Goal: Task Accomplishment & Management: Complete application form

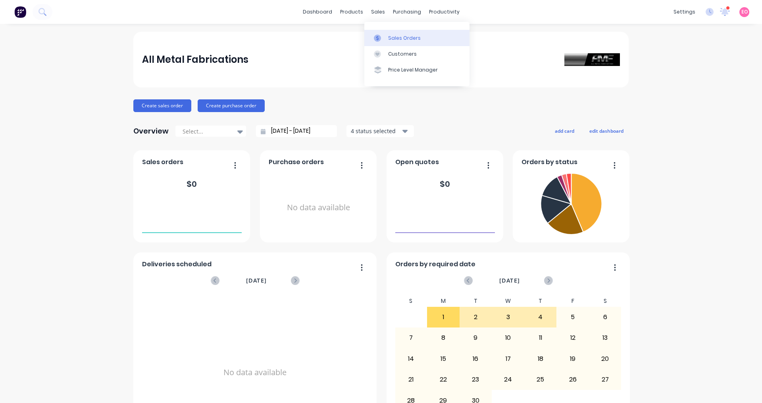
click at [386, 38] on link "Sales Orders" at bounding box center [416, 38] width 105 height 16
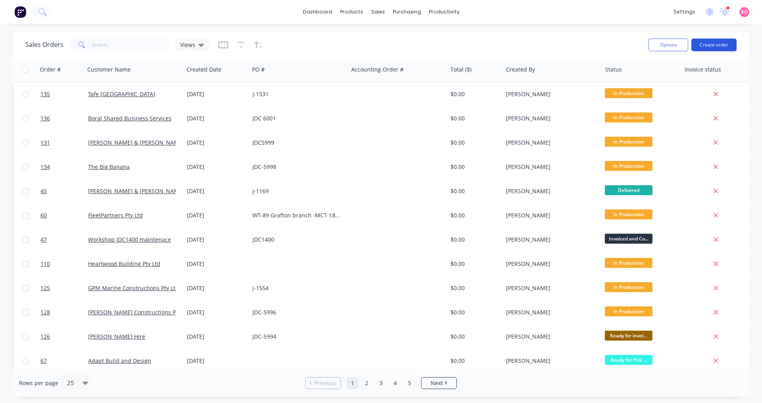
click at [716, 50] on button "Create order" at bounding box center [714, 45] width 45 height 13
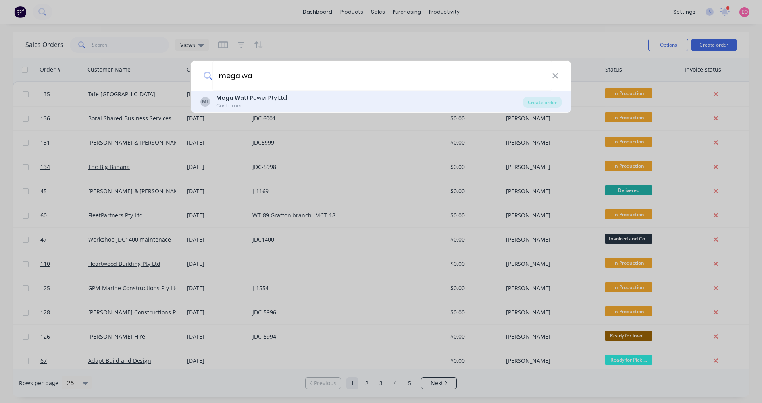
type input "mega wa"
click at [228, 106] on div "Customer" at bounding box center [251, 105] width 71 height 7
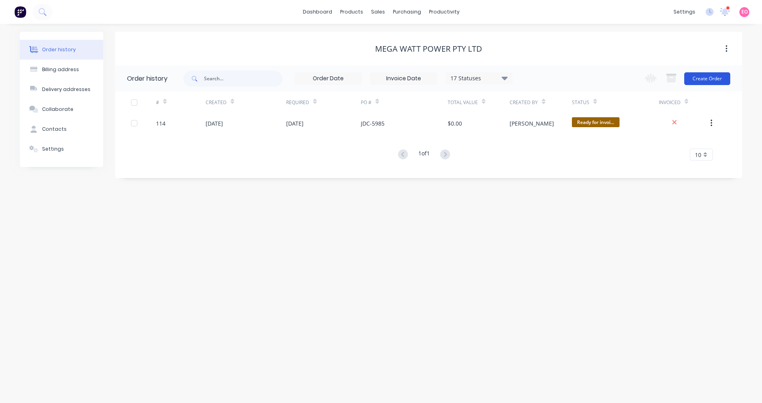
click at [700, 76] on button "Create Order" at bounding box center [708, 78] width 46 height 13
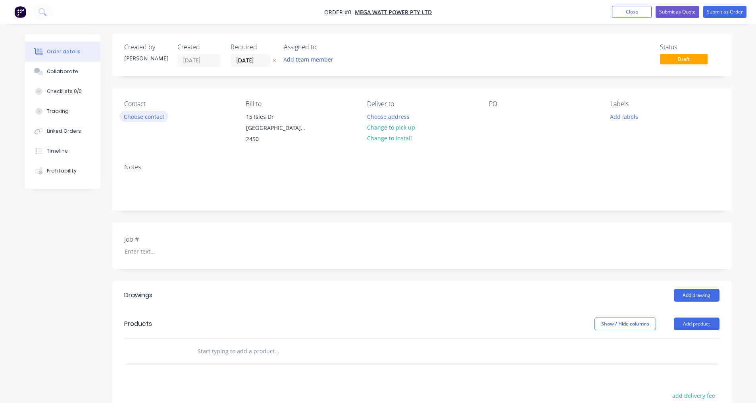
click at [137, 119] on button "Choose contact" at bounding box center [144, 116] width 49 height 11
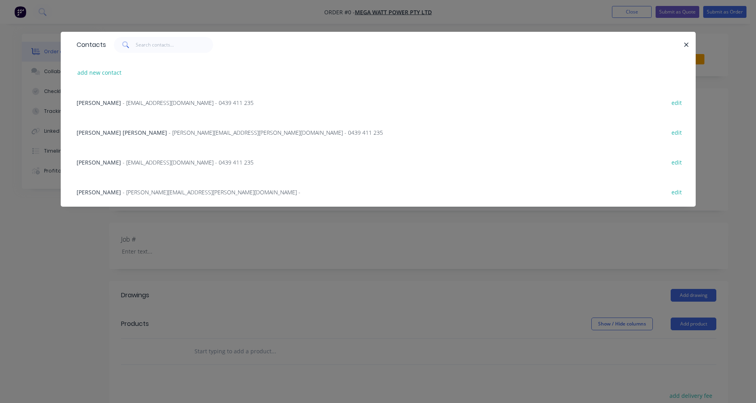
click at [108, 191] on span "[PERSON_NAME]" at bounding box center [99, 192] width 44 height 8
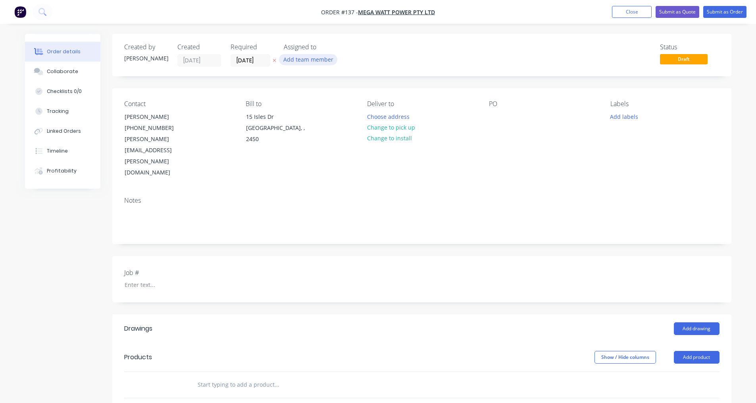
click at [305, 60] on button "Add team member" at bounding box center [308, 59] width 58 height 11
click at [397, 52] on div "Status Draft" at bounding box center [541, 54] width 357 height 23
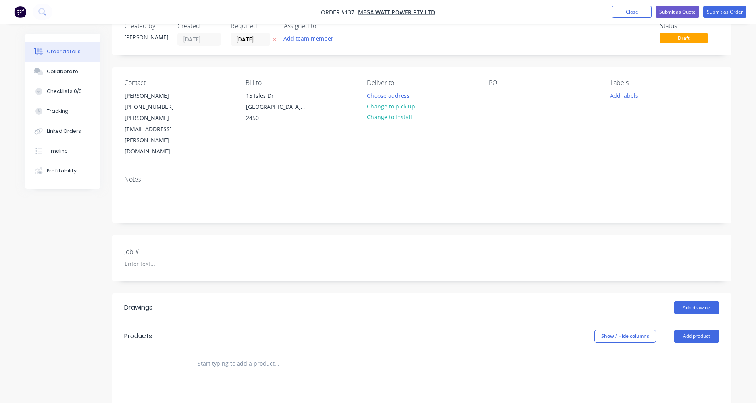
scroll to position [40, 0]
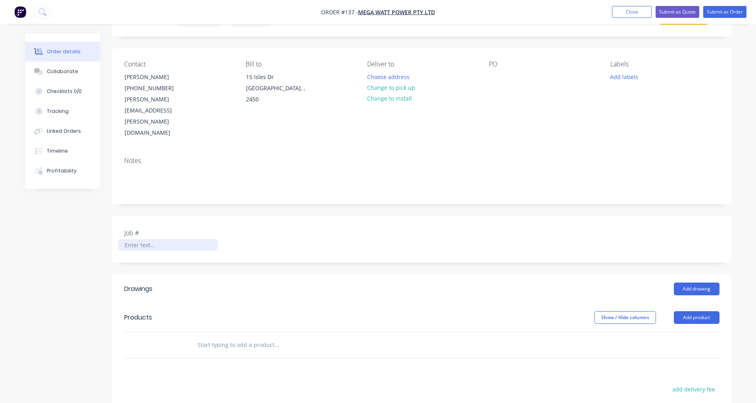
click at [152, 239] on div at bounding box center [167, 245] width 99 height 12
click at [497, 79] on div at bounding box center [495, 77] width 13 height 12
click at [504, 76] on div "JDC6002" at bounding box center [506, 77] width 35 height 12
click at [161, 172] on div "Created by [PERSON_NAME] Created [DATE] Required [DATE] Assigned to Add team me…" at bounding box center [421, 271] width 619 height 555
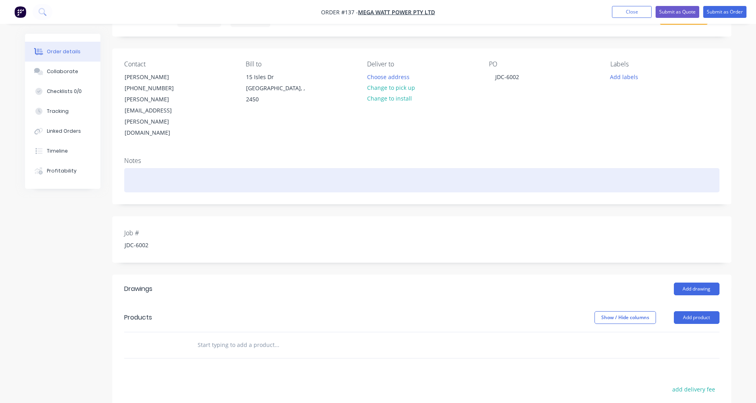
drag, startPoint x: 159, startPoint y: 163, endPoint x: 159, endPoint y: 158, distance: 4.8
click at [159, 158] on div "Notes" at bounding box center [421, 176] width 619 height 53
click at [157, 168] on div at bounding box center [422, 180] width 596 height 24
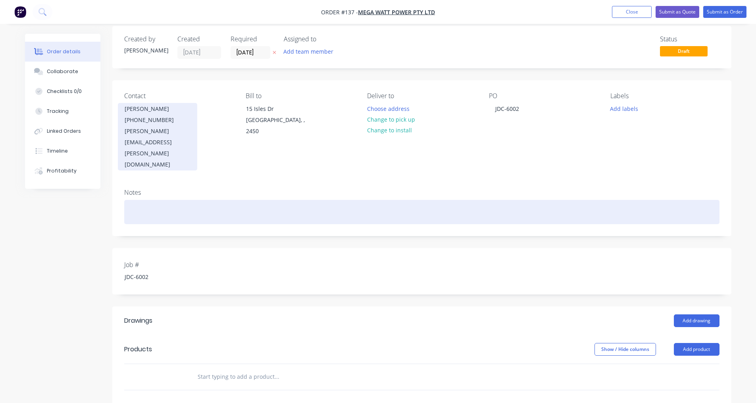
scroll to position [0, 0]
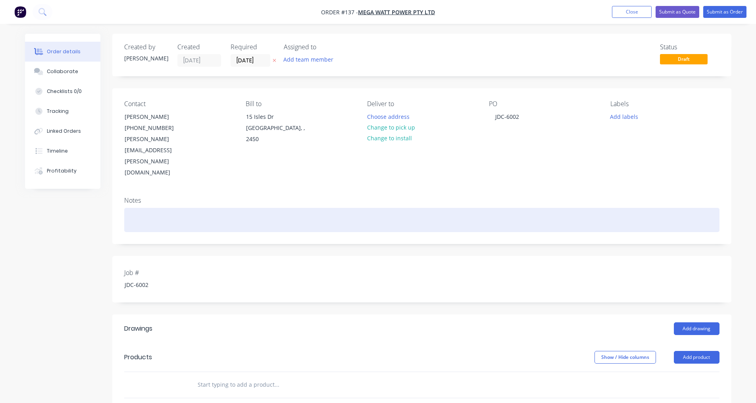
click at [147, 208] on div at bounding box center [422, 220] width 596 height 24
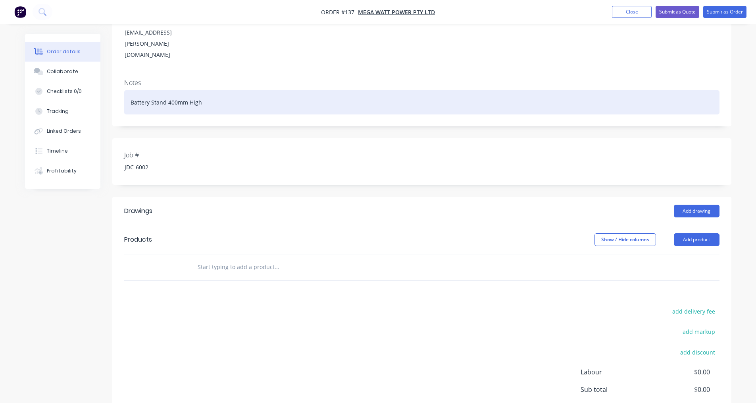
scroll to position [119, 0]
drag, startPoint x: 204, startPoint y: 66, endPoint x: 120, endPoint y: 58, distance: 84.9
click at [120, 71] on div "Notes Battery Stand 400mm High" at bounding box center [421, 97] width 619 height 53
copy div "Battery Stand 400mm High"
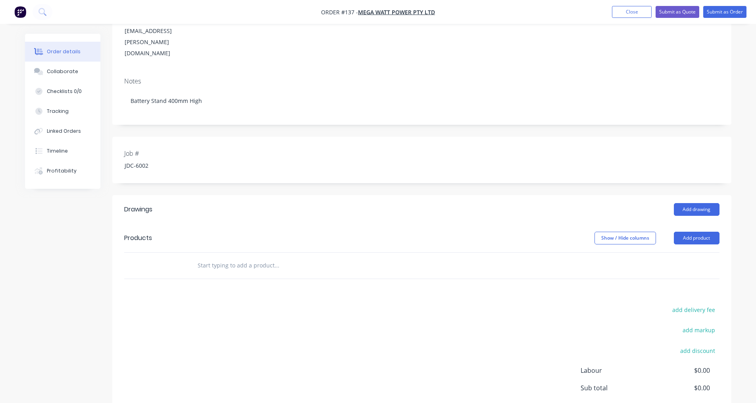
click at [228, 257] on input "text" at bounding box center [276, 265] width 159 height 16
paste input "Battery Stand 400mm High"
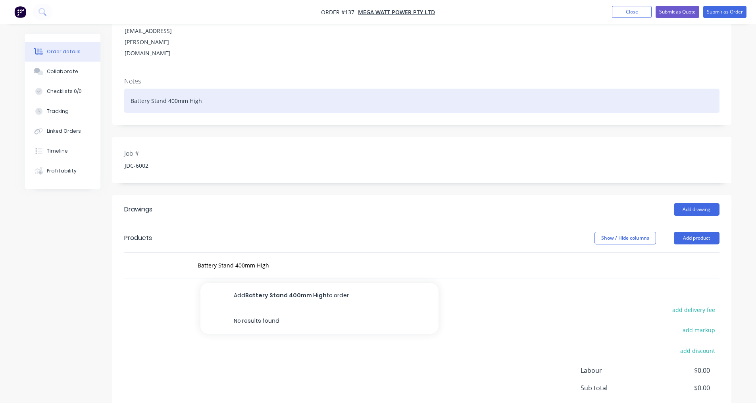
click at [211, 89] on div "Battery Stand 400mm High" at bounding box center [422, 101] width 596 height 24
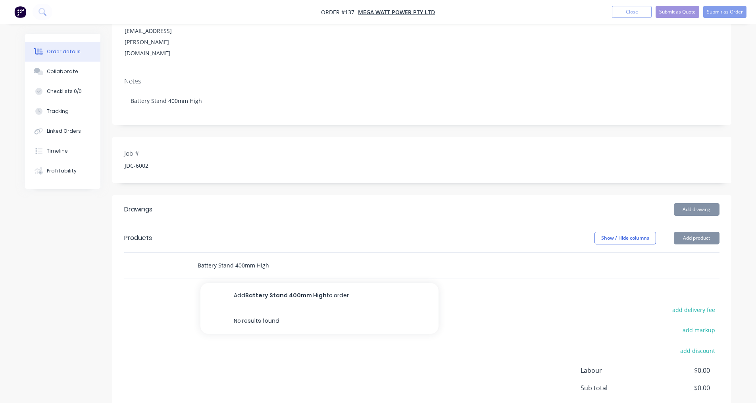
click at [278, 257] on input "Battery Stand 400mm High" at bounding box center [276, 265] width 159 height 16
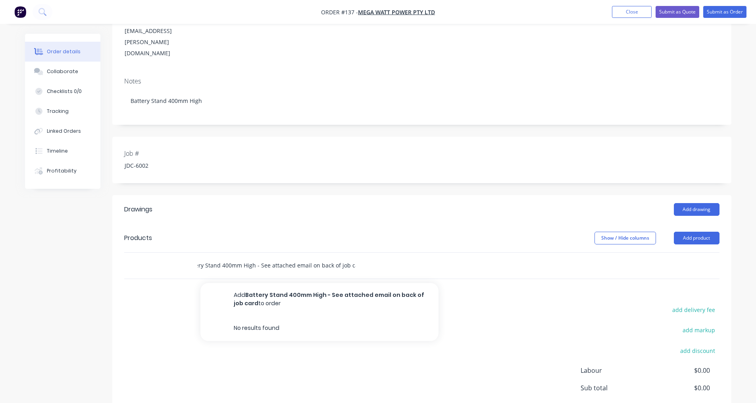
scroll to position [0, 16]
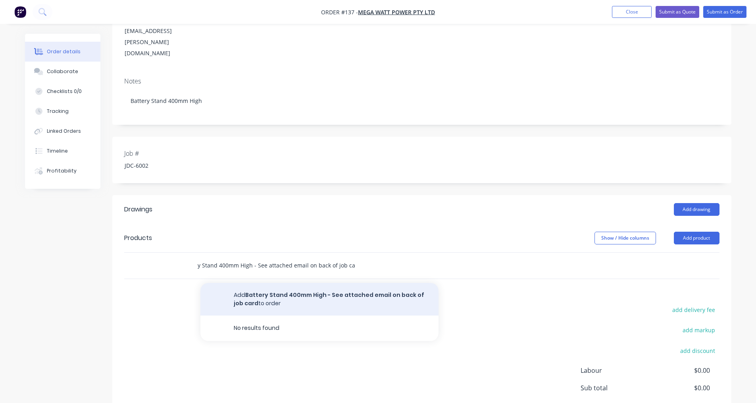
type input "Battery Stand 400mm High - See attached email on back of job card"
click at [297, 283] on button "Add Battery Stand 400mm High - See attached email on back of job card to order" at bounding box center [320, 299] width 238 height 33
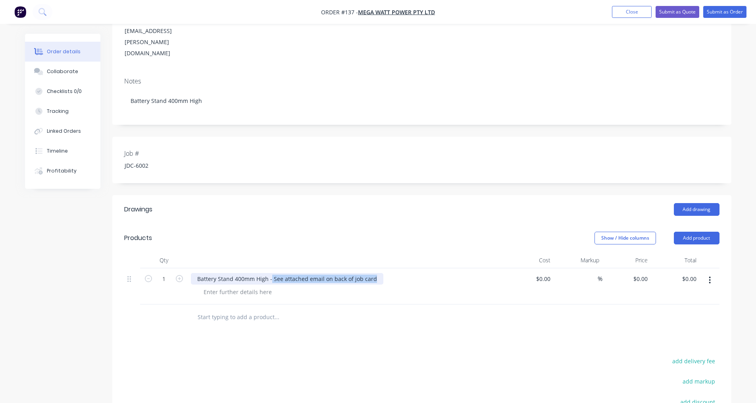
drag, startPoint x: 380, startPoint y: 247, endPoint x: 274, endPoint y: 247, distance: 106.8
click at [270, 273] on div "Battery Stand 400mm High - See attached email on back of job card" at bounding box center [346, 279] width 311 height 12
copy div "See attached email on back of job card"
click at [297, 309] on input "text" at bounding box center [276, 317] width 159 height 16
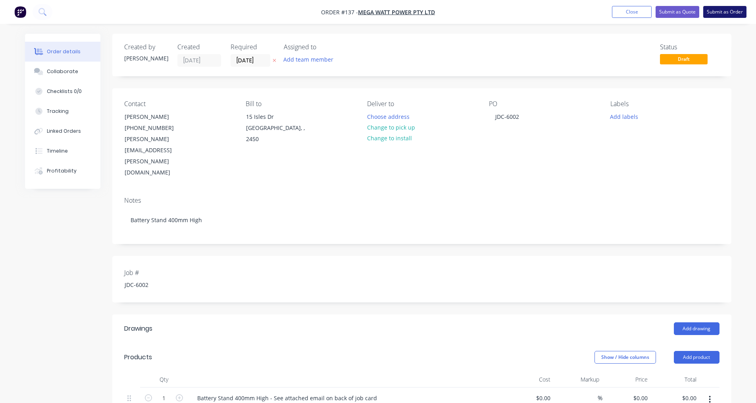
click at [724, 14] on button "Submit as Order" at bounding box center [725, 12] width 43 height 12
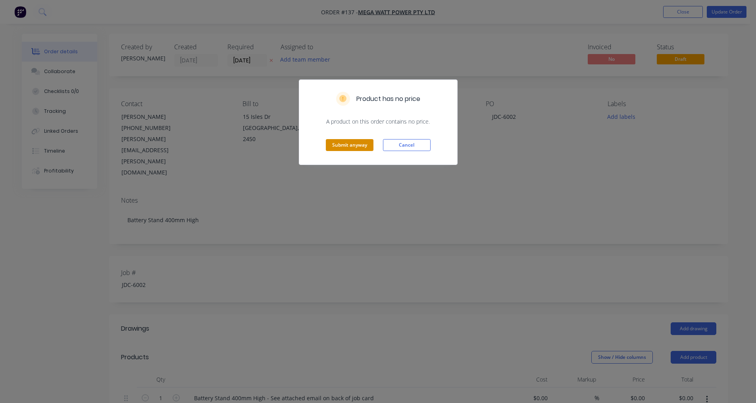
click at [351, 146] on button "Submit anyway" at bounding box center [350, 145] width 48 height 12
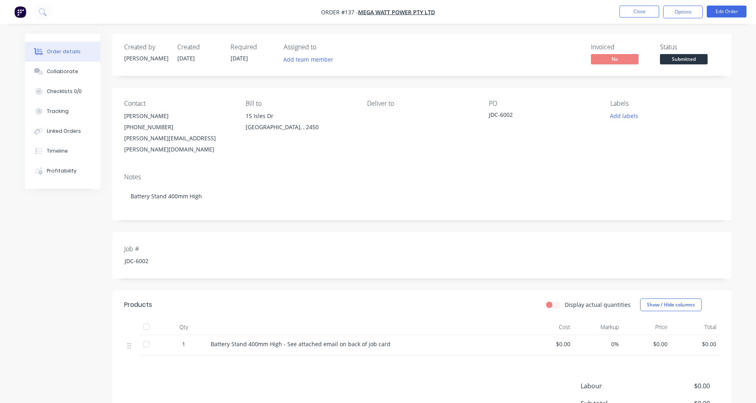
click at [713, 0] on nav "Order #137 - Mega Watt Power Pty Ltd Close Options Edit Order" at bounding box center [378, 12] width 756 height 24
